Goal: Task Accomplishment & Management: Use online tool/utility

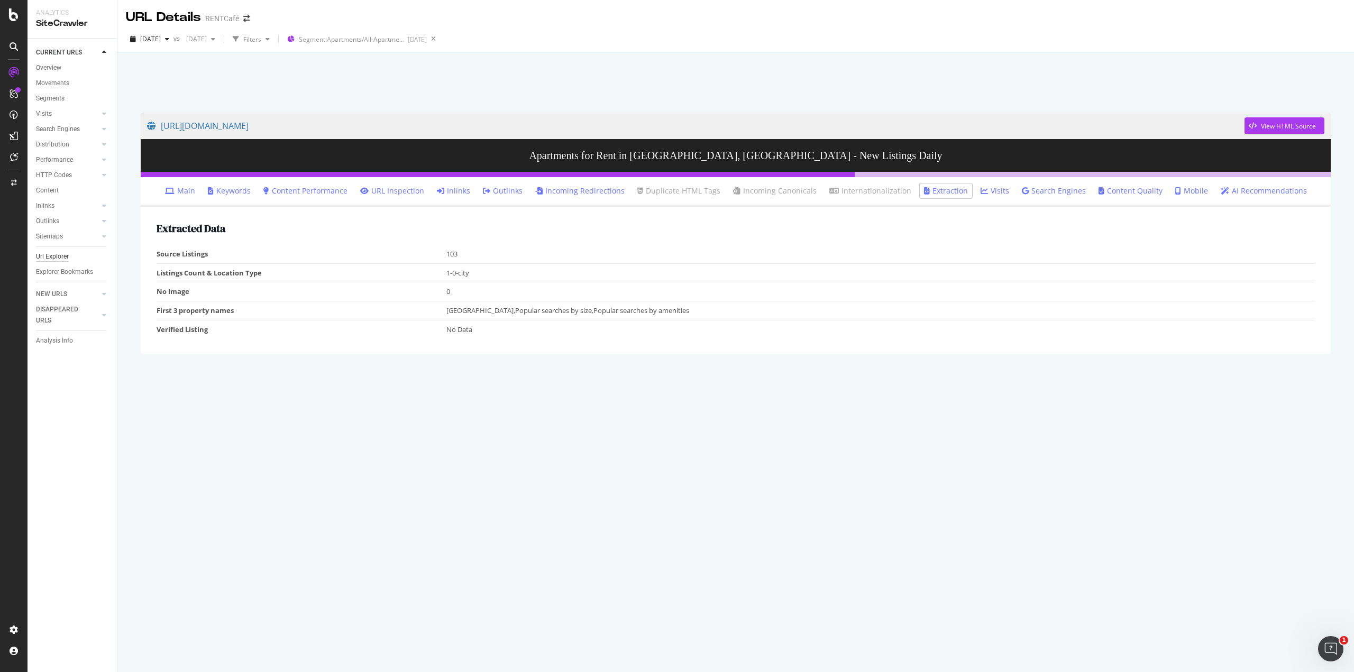
click at [61, 259] on div "Url Explorer" at bounding box center [52, 256] width 33 height 11
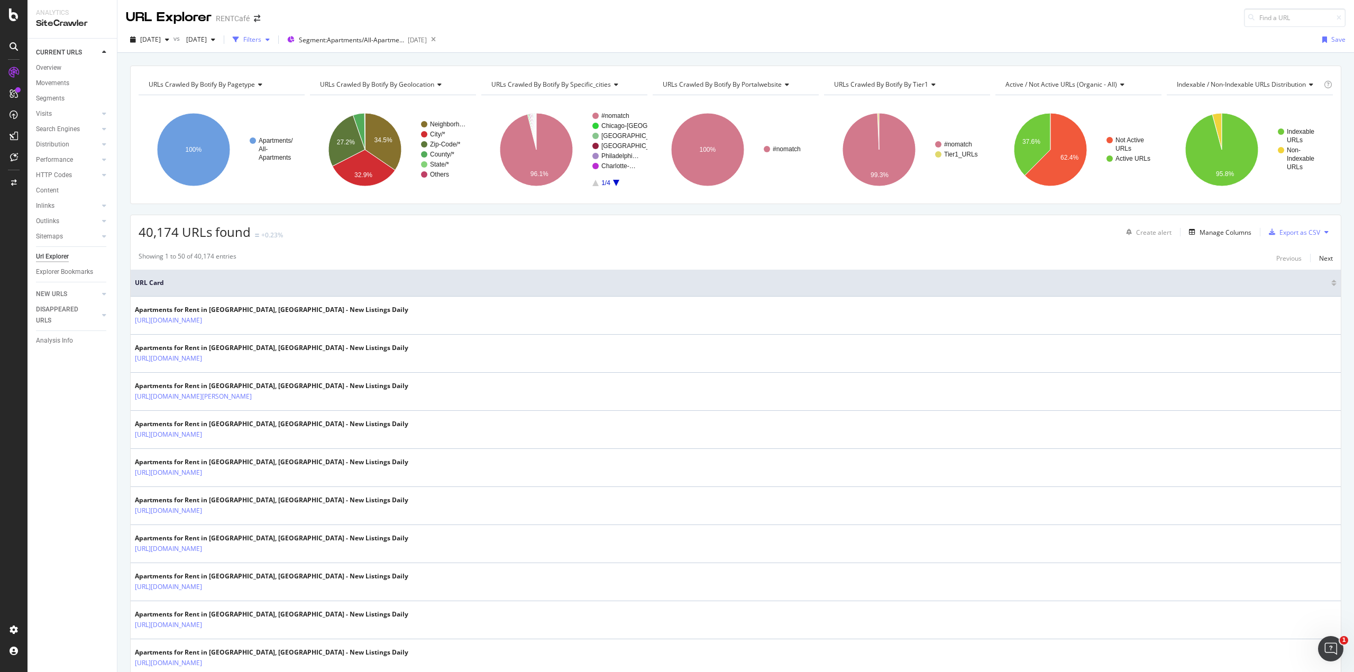
click at [261, 41] on div "Filters" at bounding box center [252, 39] width 18 height 9
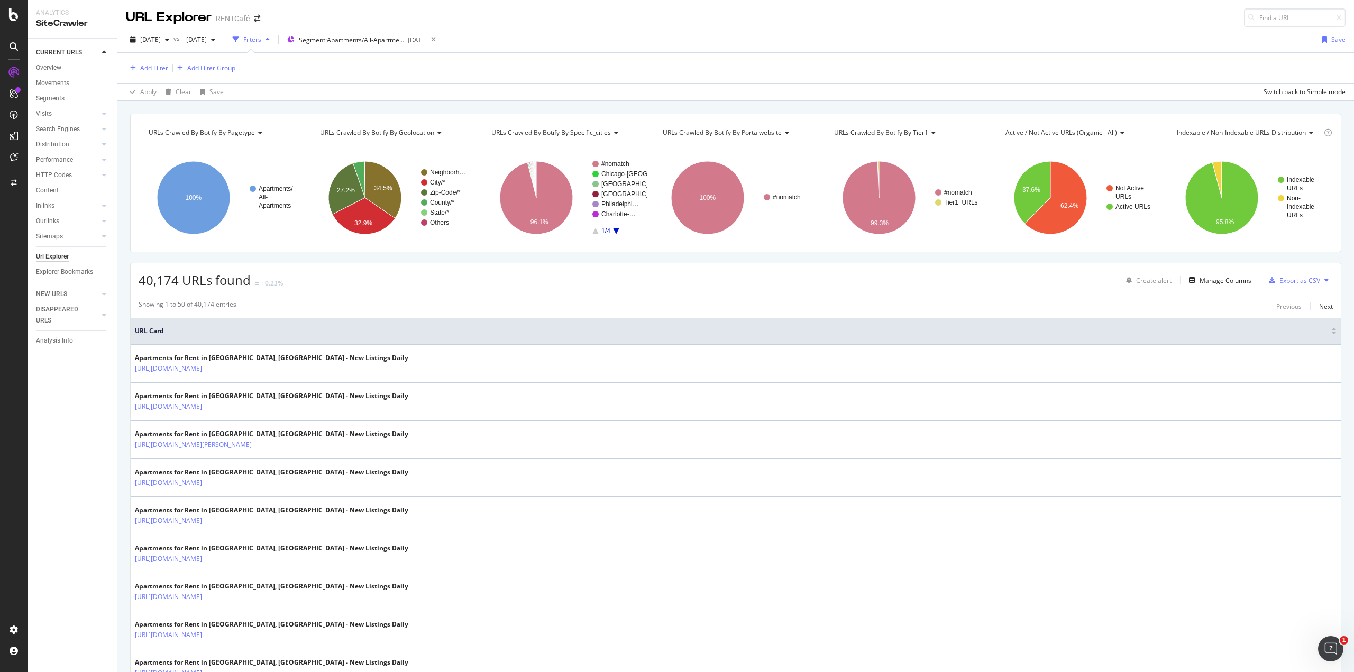
click at [158, 69] on div "Add Filter" at bounding box center [154, 67] width 28 height 9
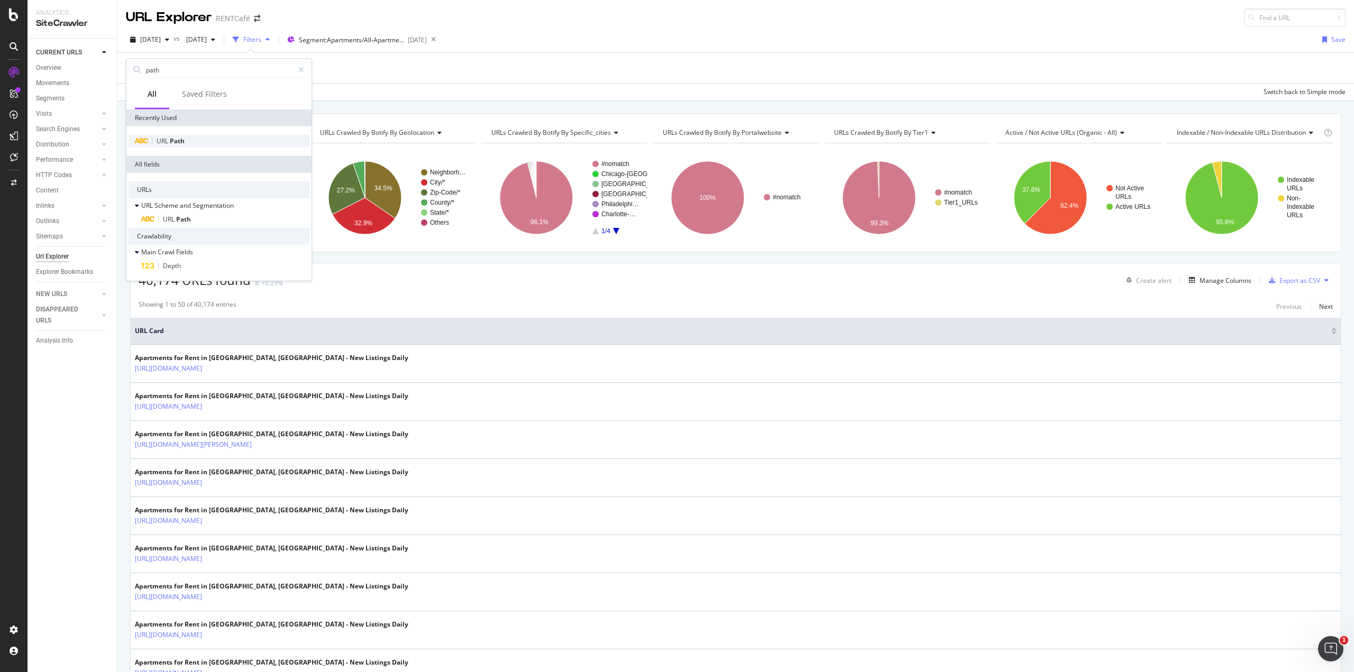
type input "path"
click at [189, 139] on div "URL Path" at bounding box center [219, 141] width 181 height 13
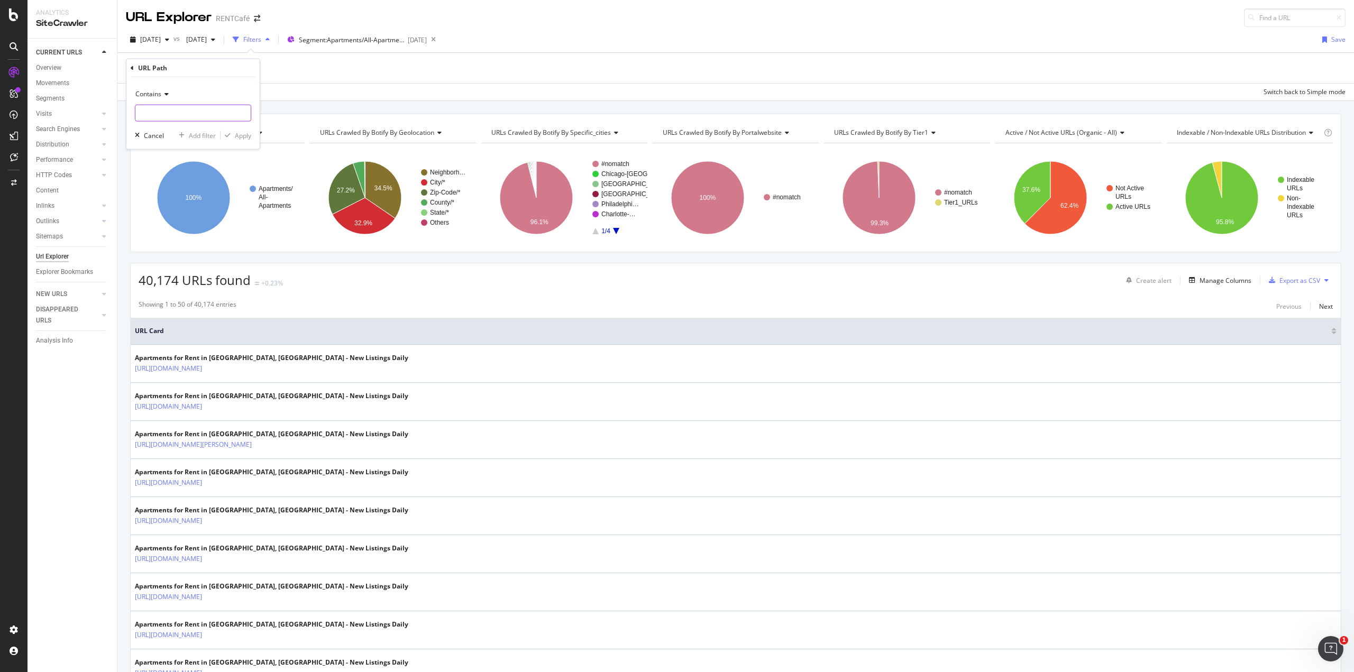
click at [159, 112] on input "text" at bounding box center [192, 113] width 115 height 17
type input "average-rent"
click at [248, 135] on div "Apply" at bounding box center [243, 135] width 16 height 9
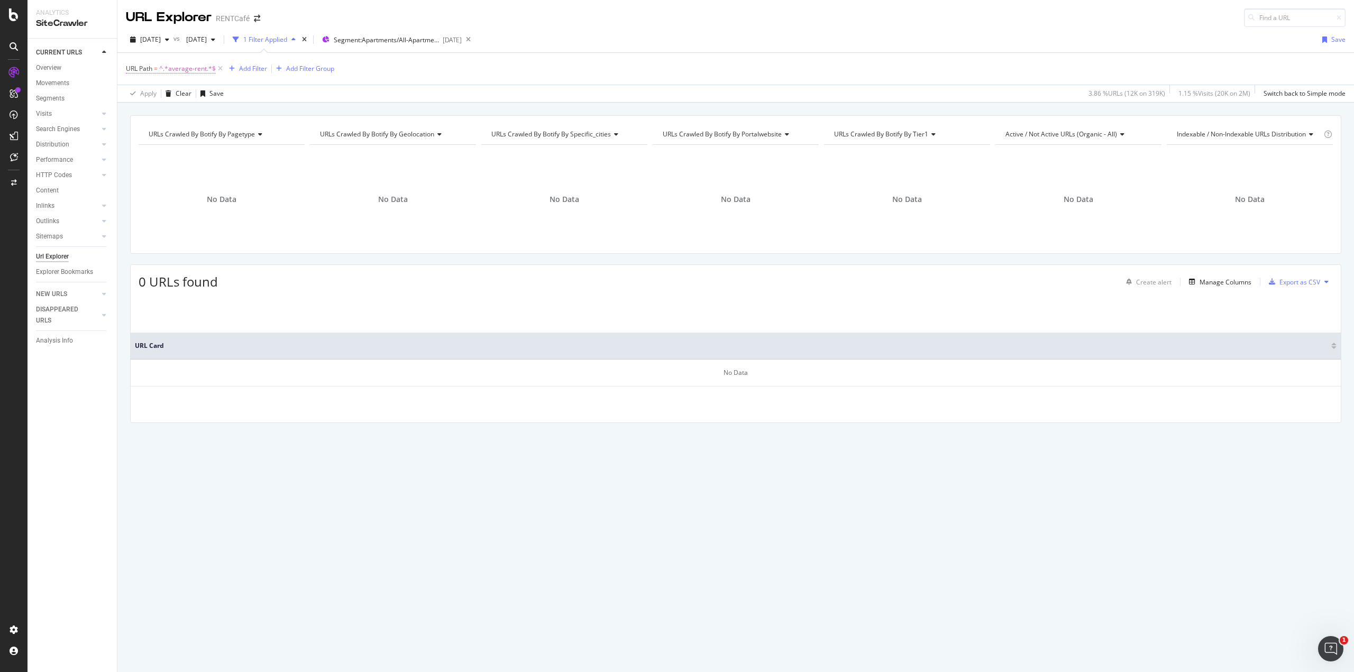
click at [180, 70] on span "^.*average-rent.*$" at bounding box center [187, 68] width 57 height 15
click at [199, 117] on input "average-rent" at bounding box center [185, 112] width 100 height 17
paste input "-market-trends"
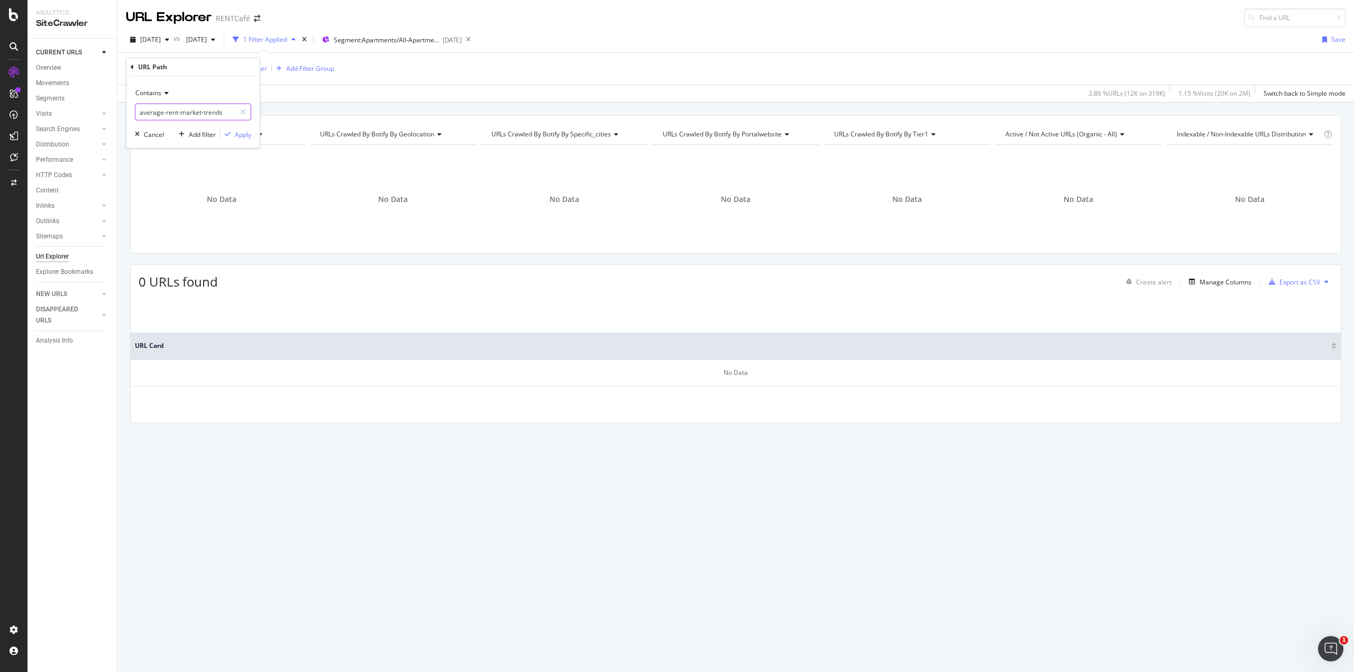
type input "average-rent-market-trends"
click at [135, 61] on div "URL Path" at bounding box center [193, 67] width 125 height 18
click at [135, 67] on div "URL Path" at bounding box center [193, 67] width 125 height 18
click at [132, 64] on icon at bounding box center [132, 66] width 3 height 6
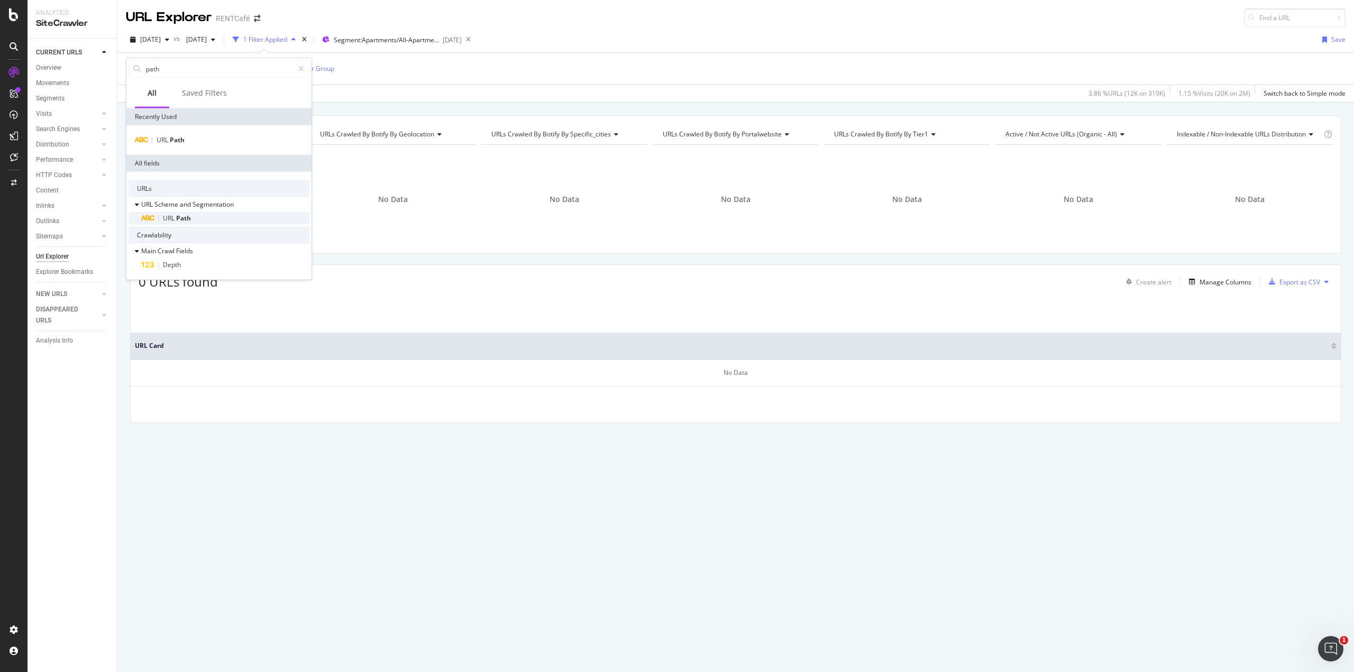
click at [185, 218] on span "Path" at bounding box center [183, 218] width 15 height 9
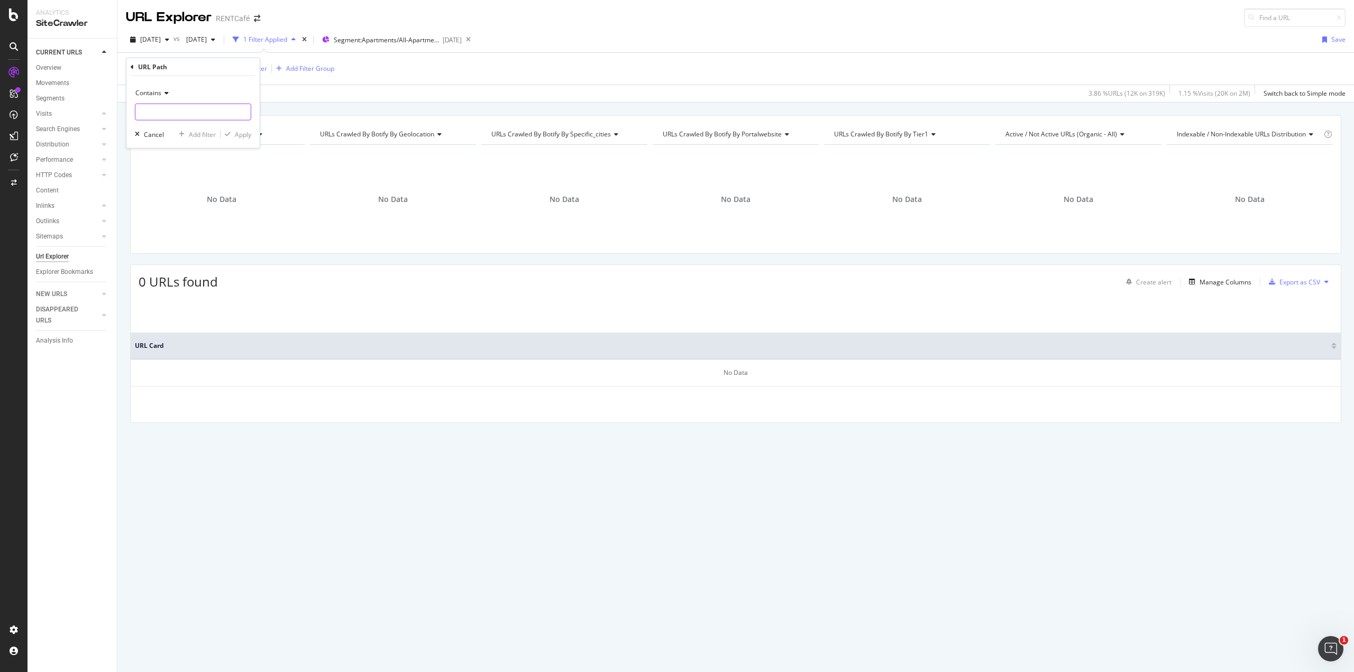
click at [155, 120] on input "text" at bounding box center [192, 112] width 115 height 17
paste input "average-rent-market-trends"
type input "average-rent-market-trends"
click at [242, 135] on div "Apply" at bounding box center [243, 134] width 16 height 9
click at [475, 41] on icon at bounding box center [468, 39] width 13 height 15
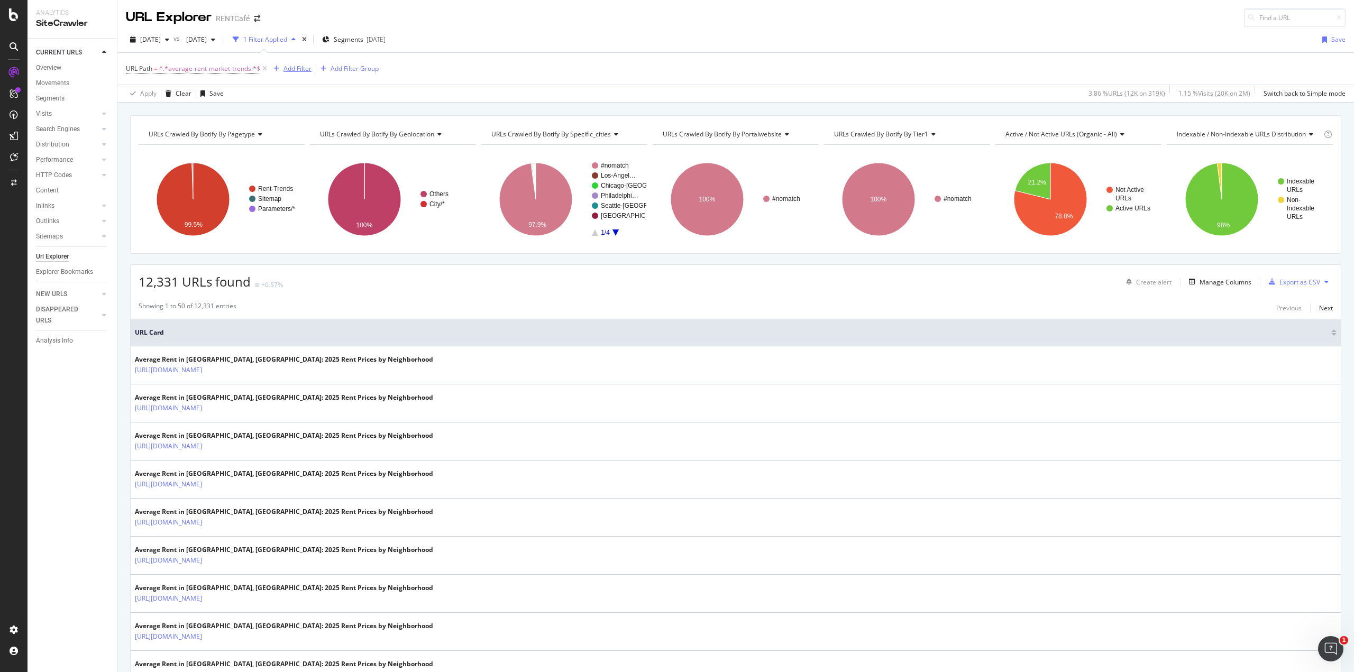
click at [294, 63] on div "Add Filter" at bounding box center [290, 69] width 42 height 12
click at [319, 160] on span "Extract" at bounding box center [314, 160] width 22 height 9
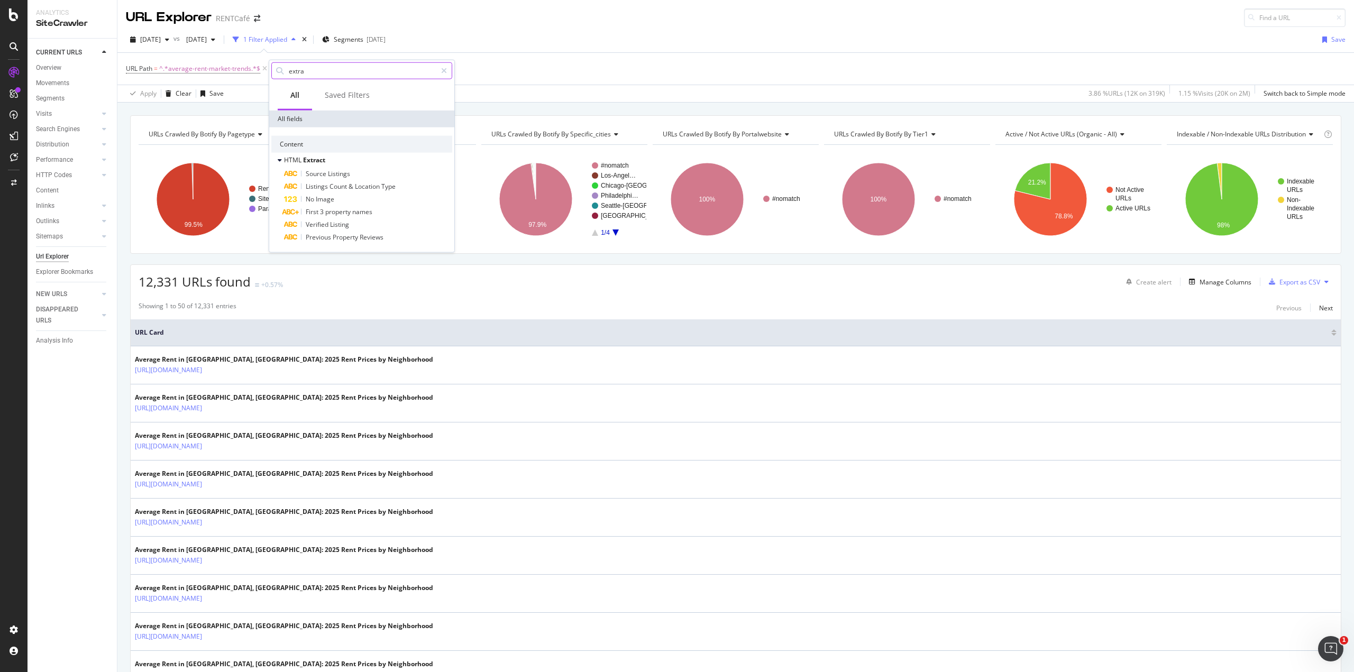
click at [313, 71] on input "extra" at bounding box center [362, 71] width 149 height 16
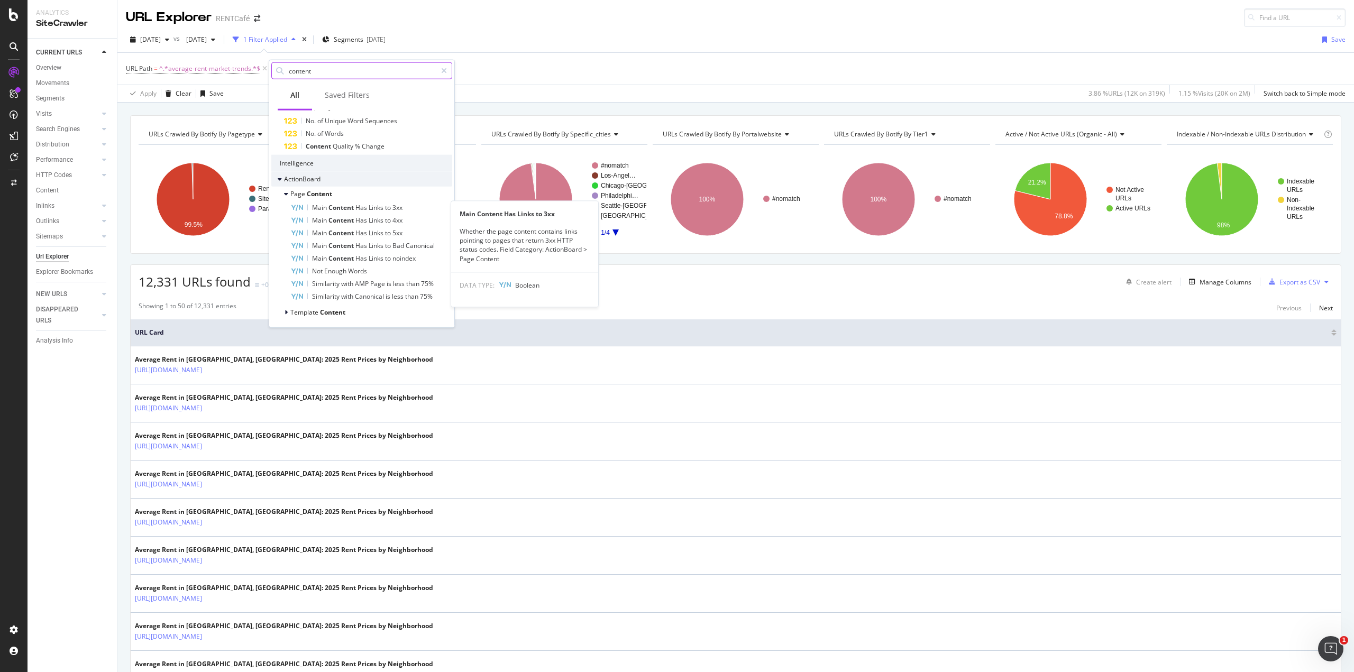
scroll to position [138, 0]
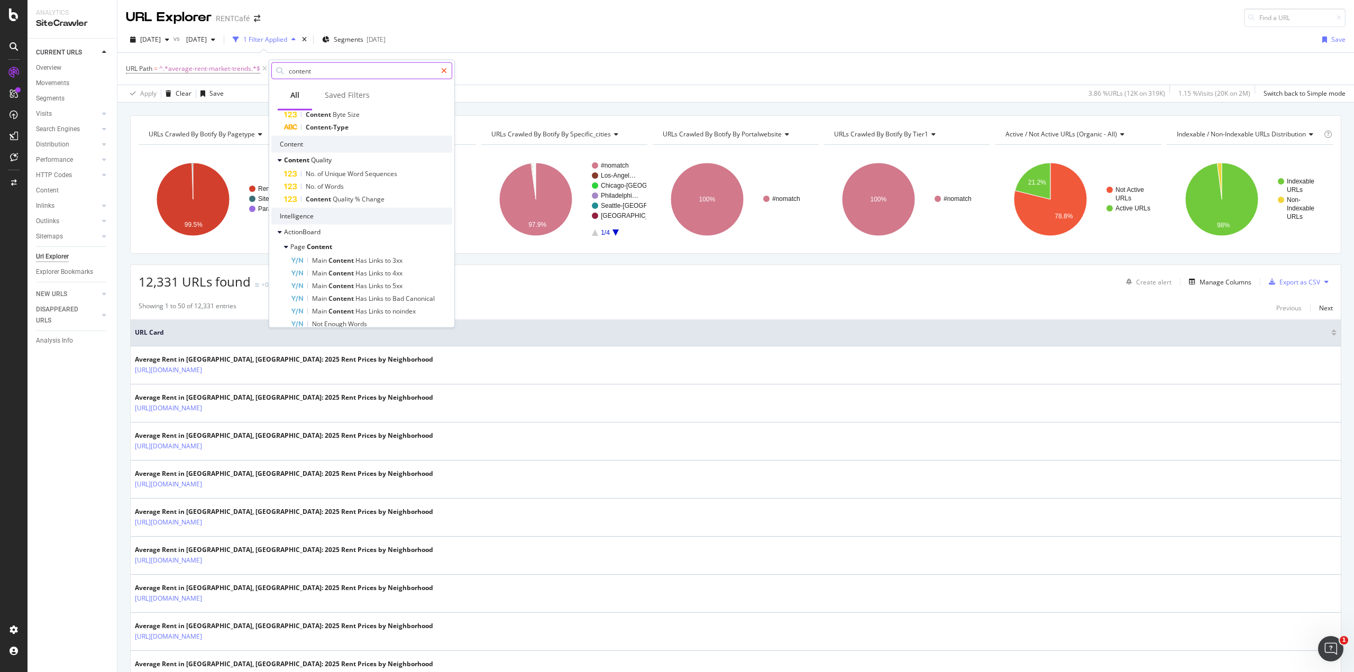
type input "content"
click at [445, 72] on icon at bounding box center [444, 70] width 6 height 7
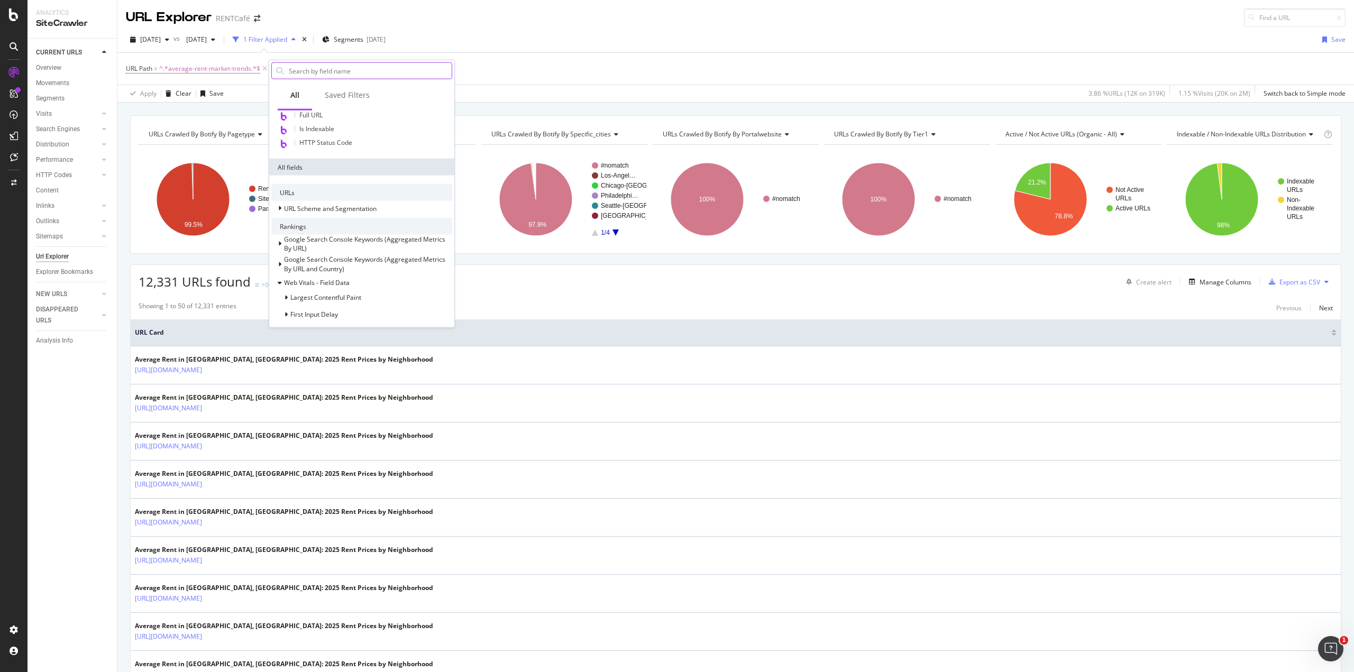
scroll to position [529, 0]
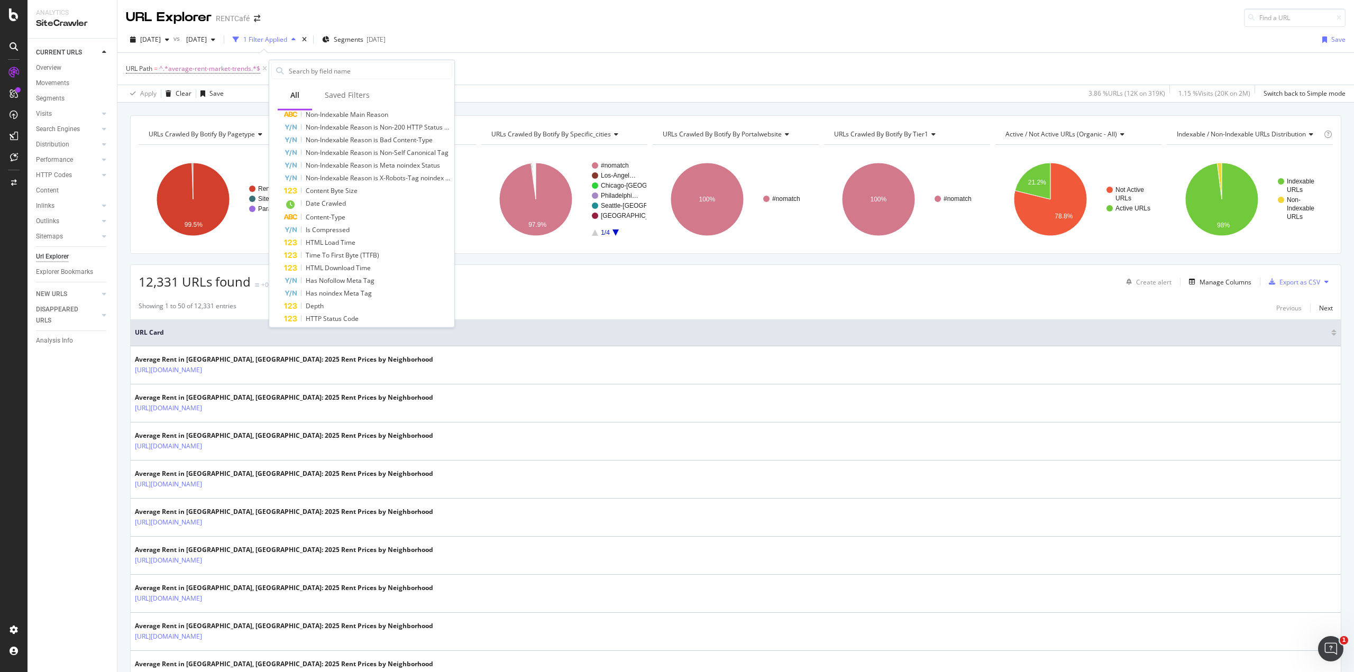
click at [531, 62] on div "URL Path = ^.*average-rent-market-trends.*$ Add Filter Add Filter Group" at bounding box center [736, 69] width 1220 height 32
